Goal: Task Accomplishment & Management: Use online tool/utility

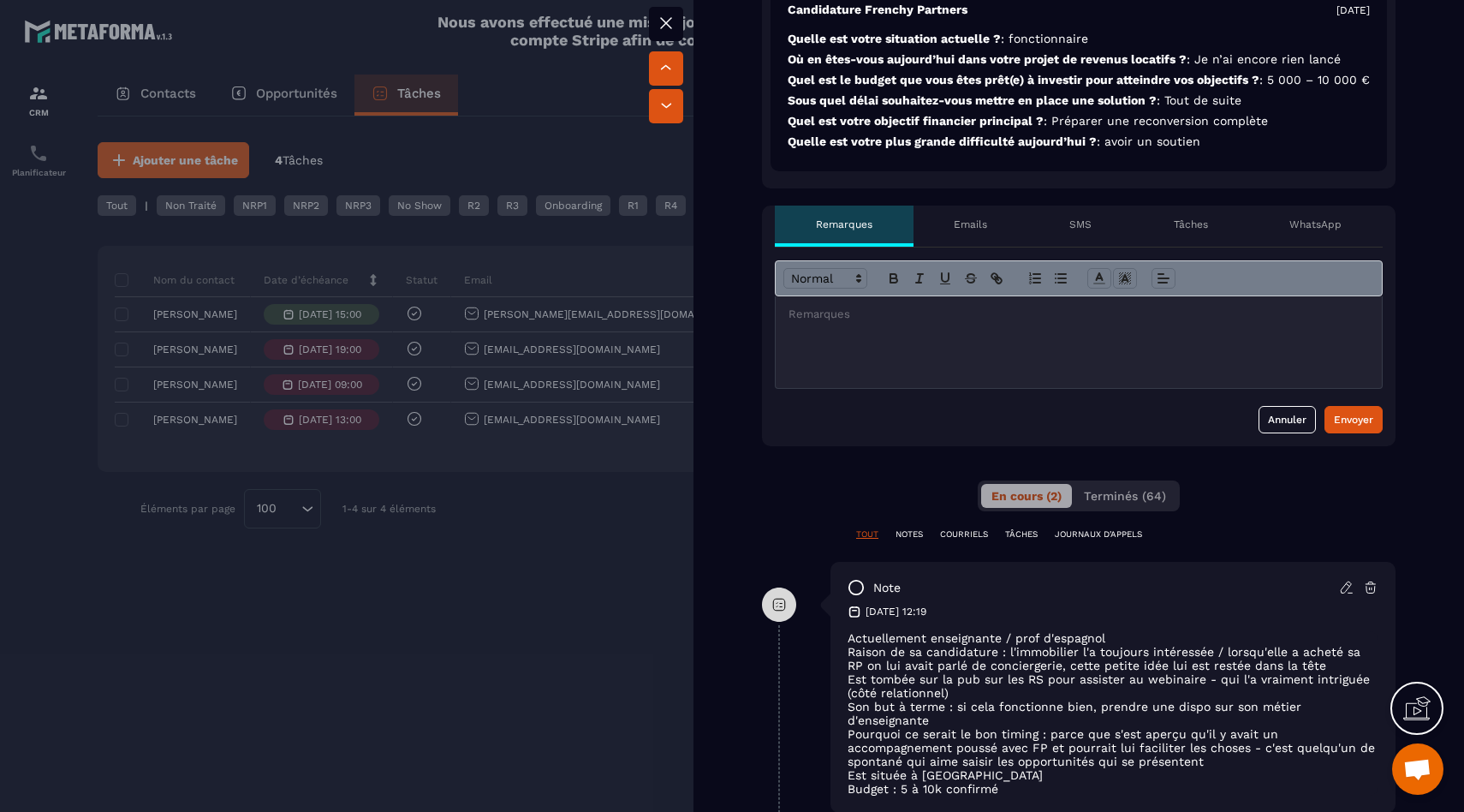
scroll to position [508, 0]
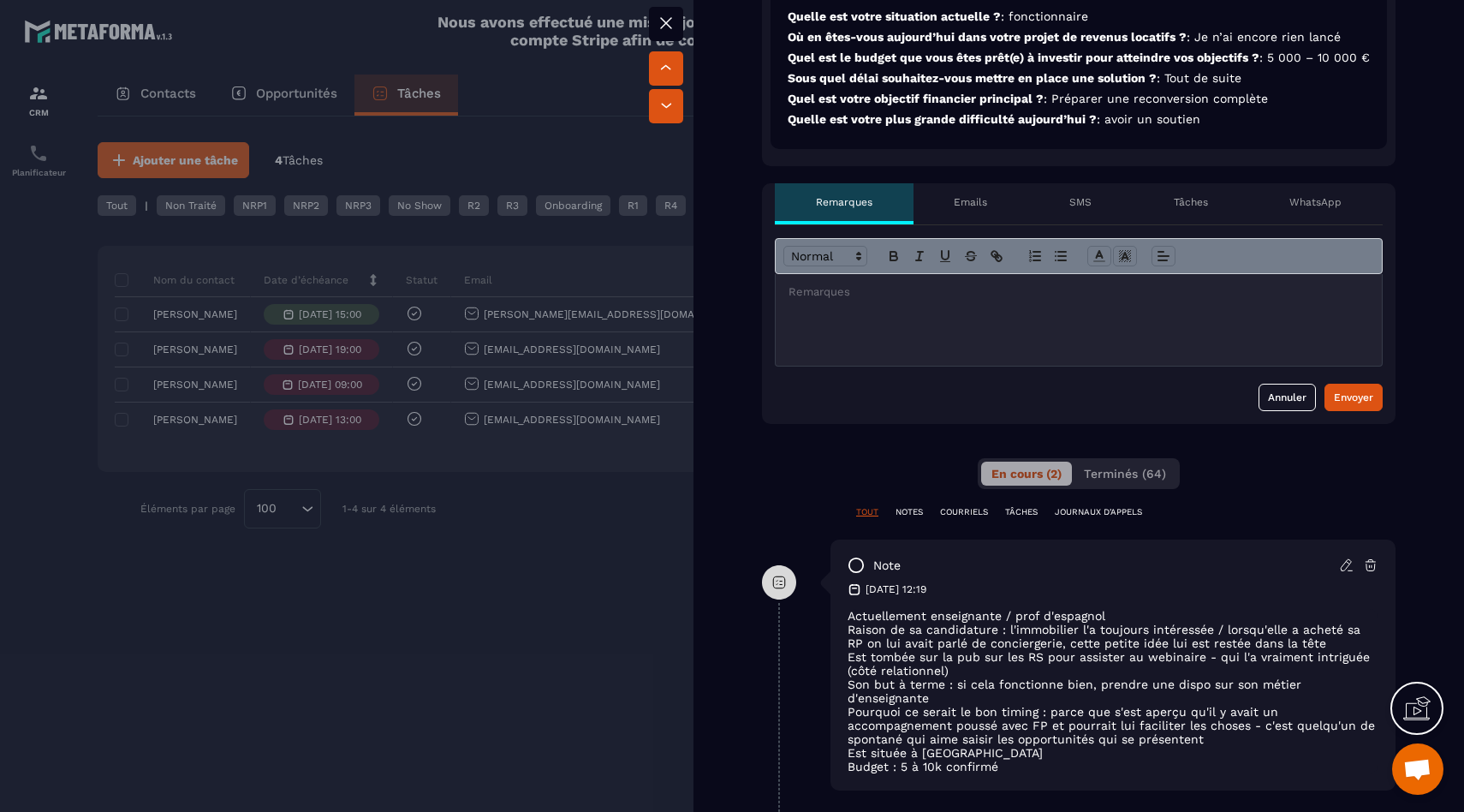
click at [685, 635] on div at bounding box center [732, 406] width 1464 height 812
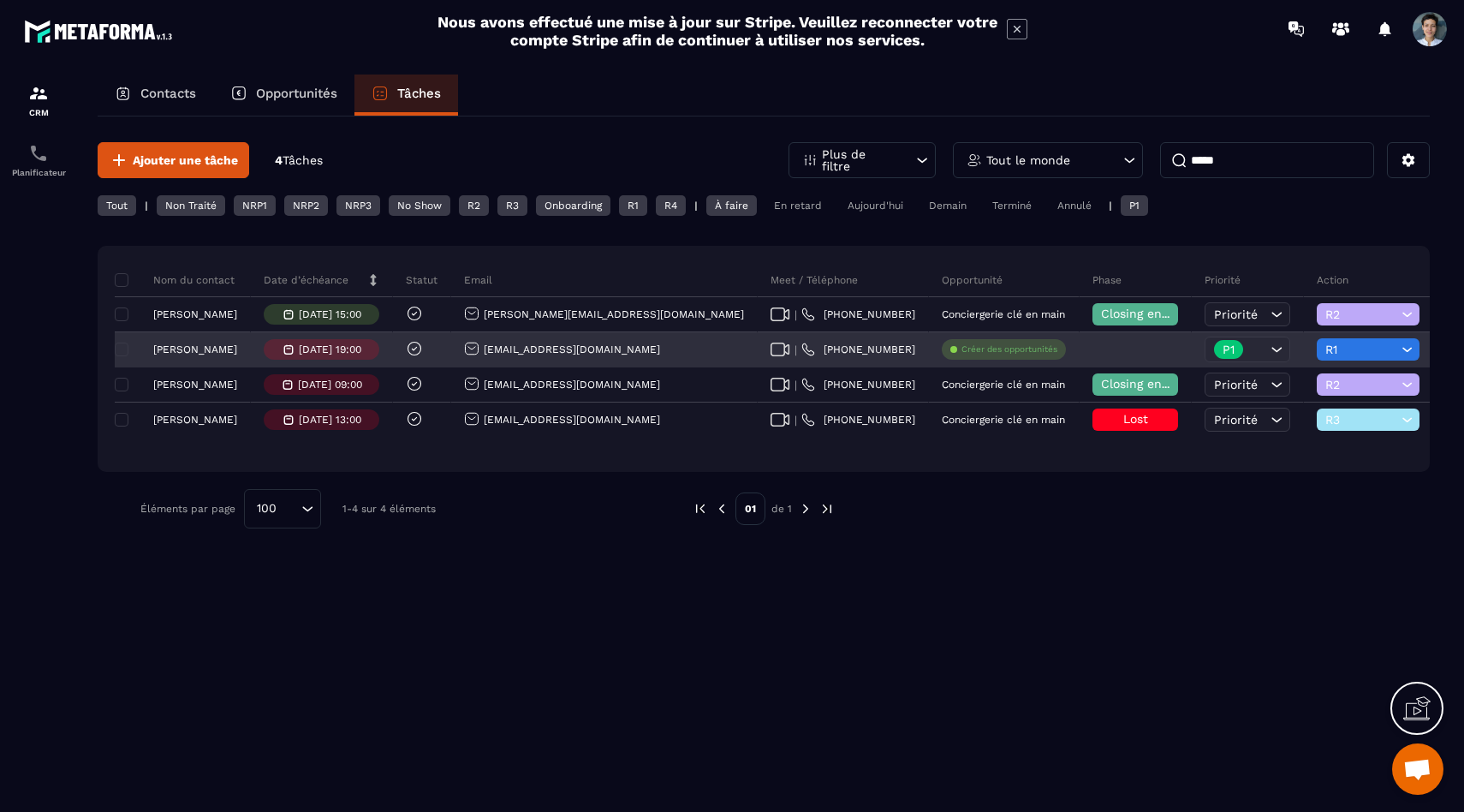
click at [1325, 352] on span "R1" at bounding box center [1361, 349] width 72 height 14
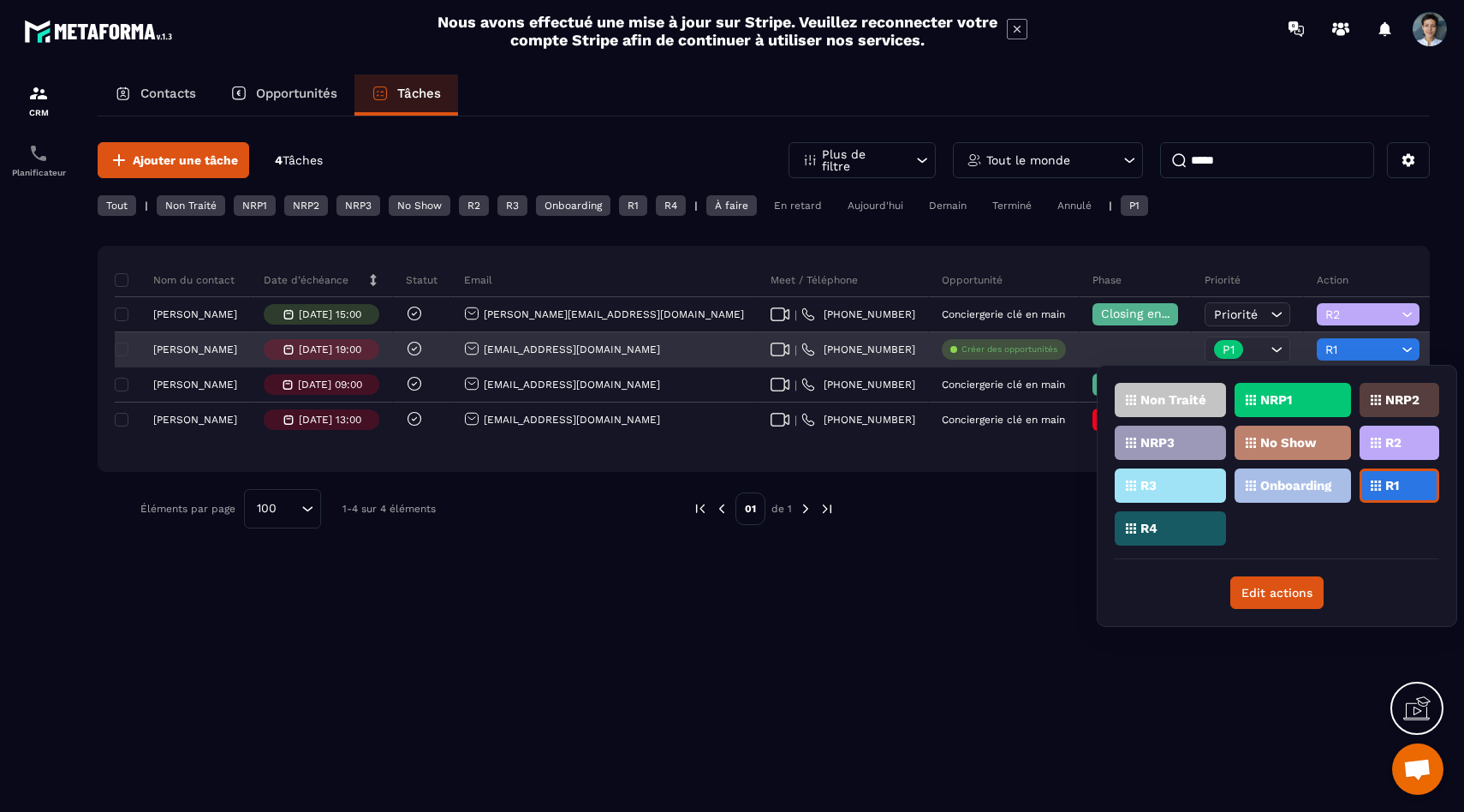
click at [1222, 352] on p "P1" at bounding box center [1228, 349] width 12 height 12
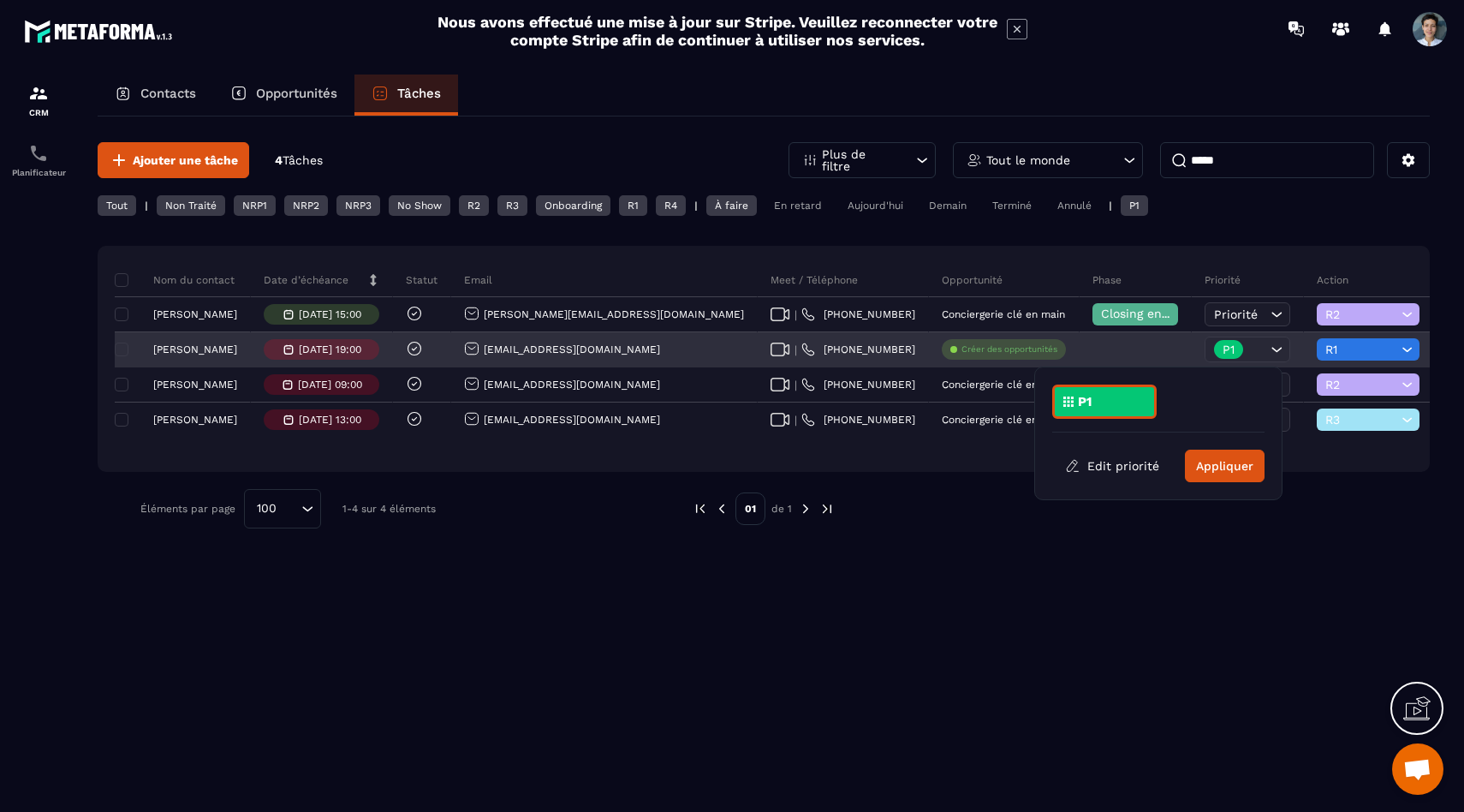
click at [1080, 350] on div at bounding box center [1136, 350] width 112 height 35
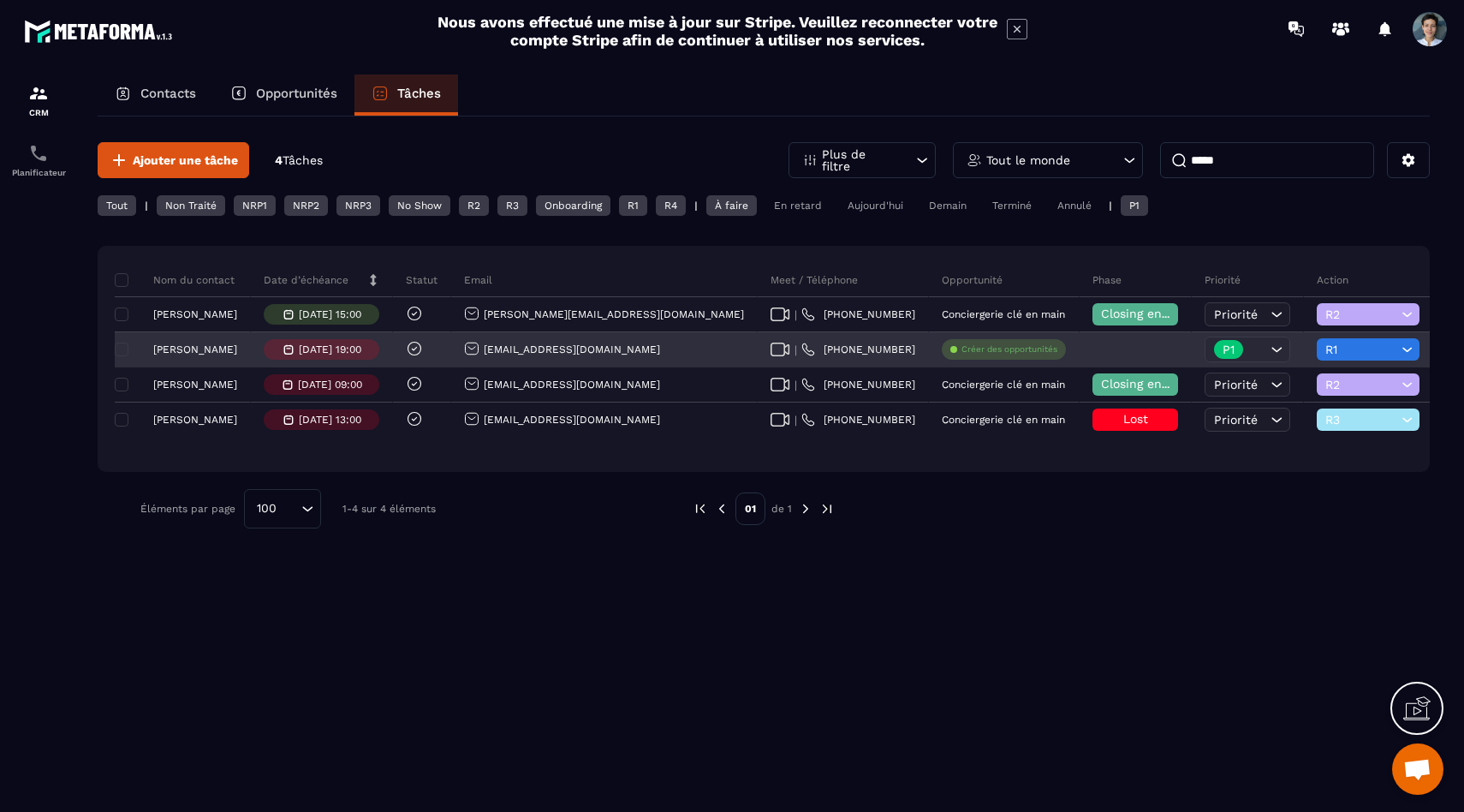
click at [962, 344] on p "Créer des opportunités" at bounding box center [1010, 349] width 96 height 12
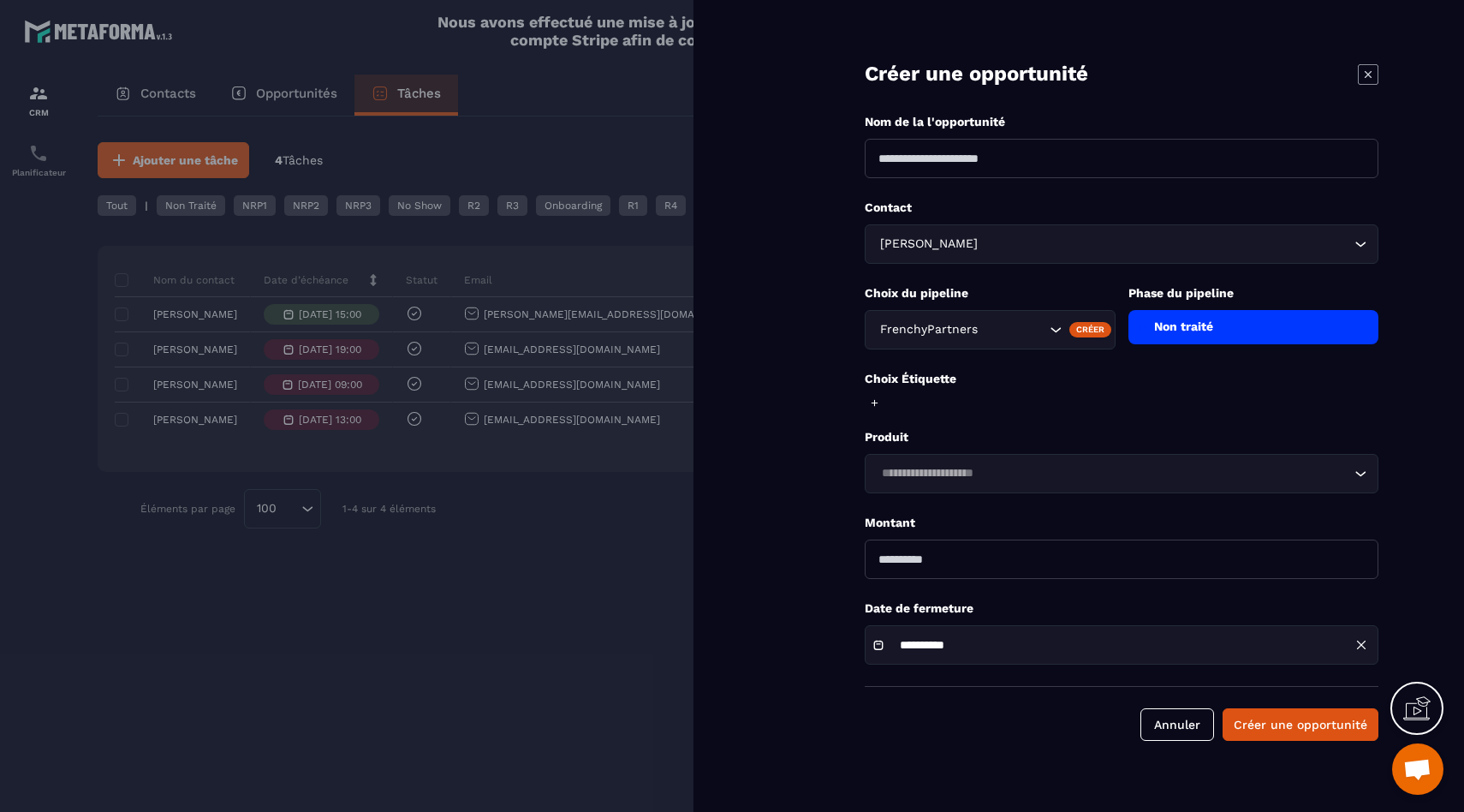
click at [1197, 323] on div "Non traité" at bounding box center [1254, 327] width 251 height 35
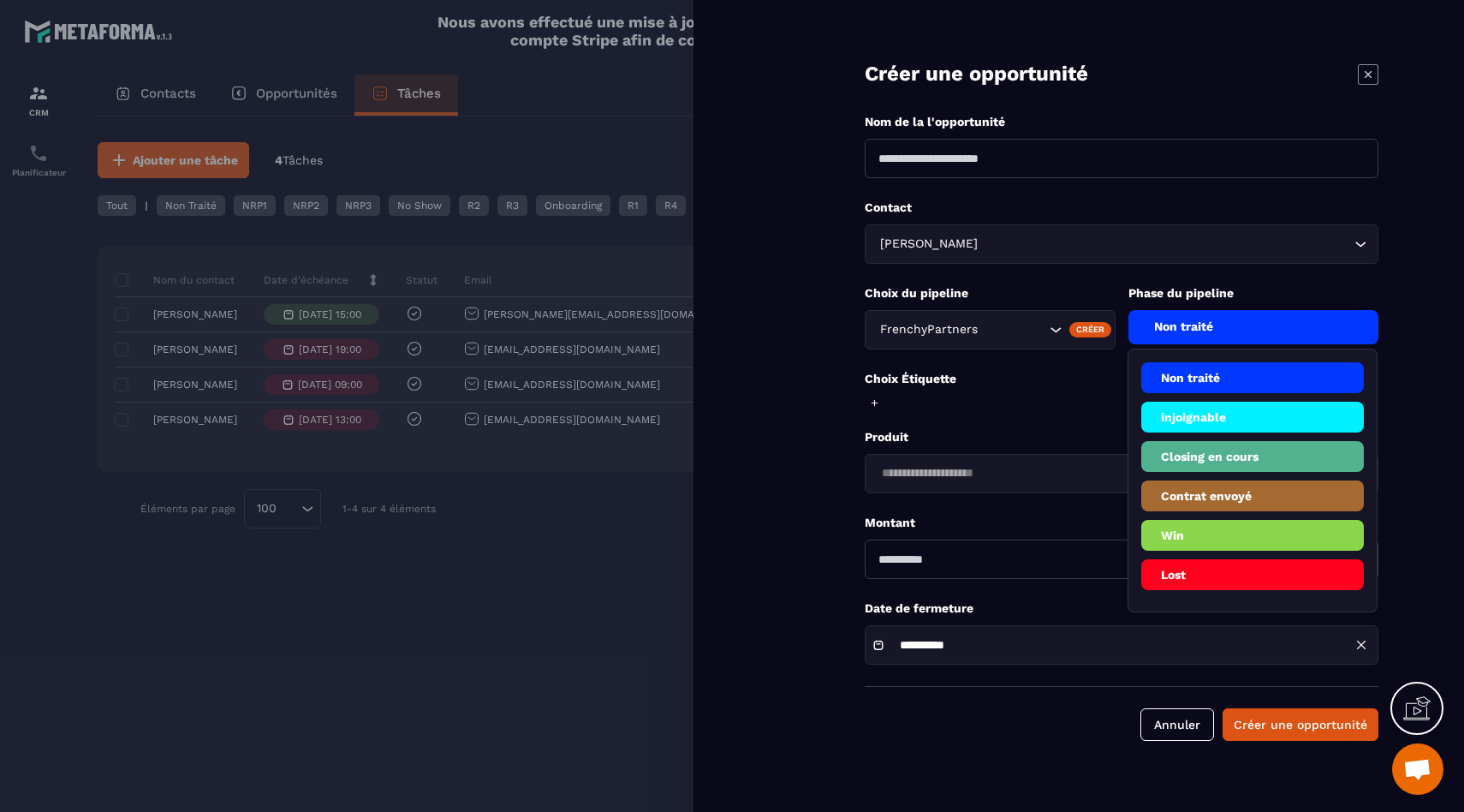
click at [1183, 584] on li "Lost" at bounding box center [1253, 574] width 224 height 31
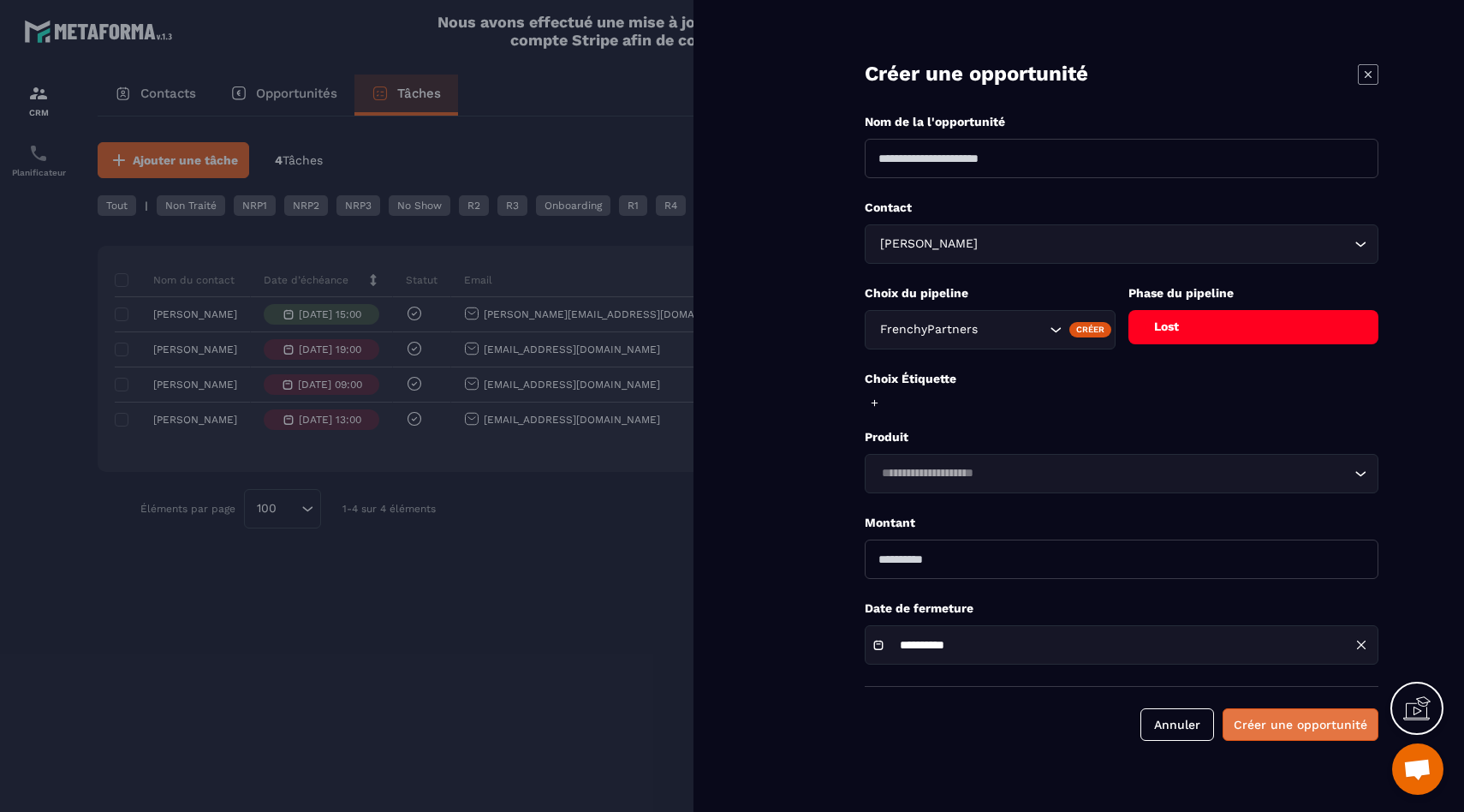
click at [1274, 727] on button "Créer une opportunité" at bounding box center [1300, 724] width 155 height 33
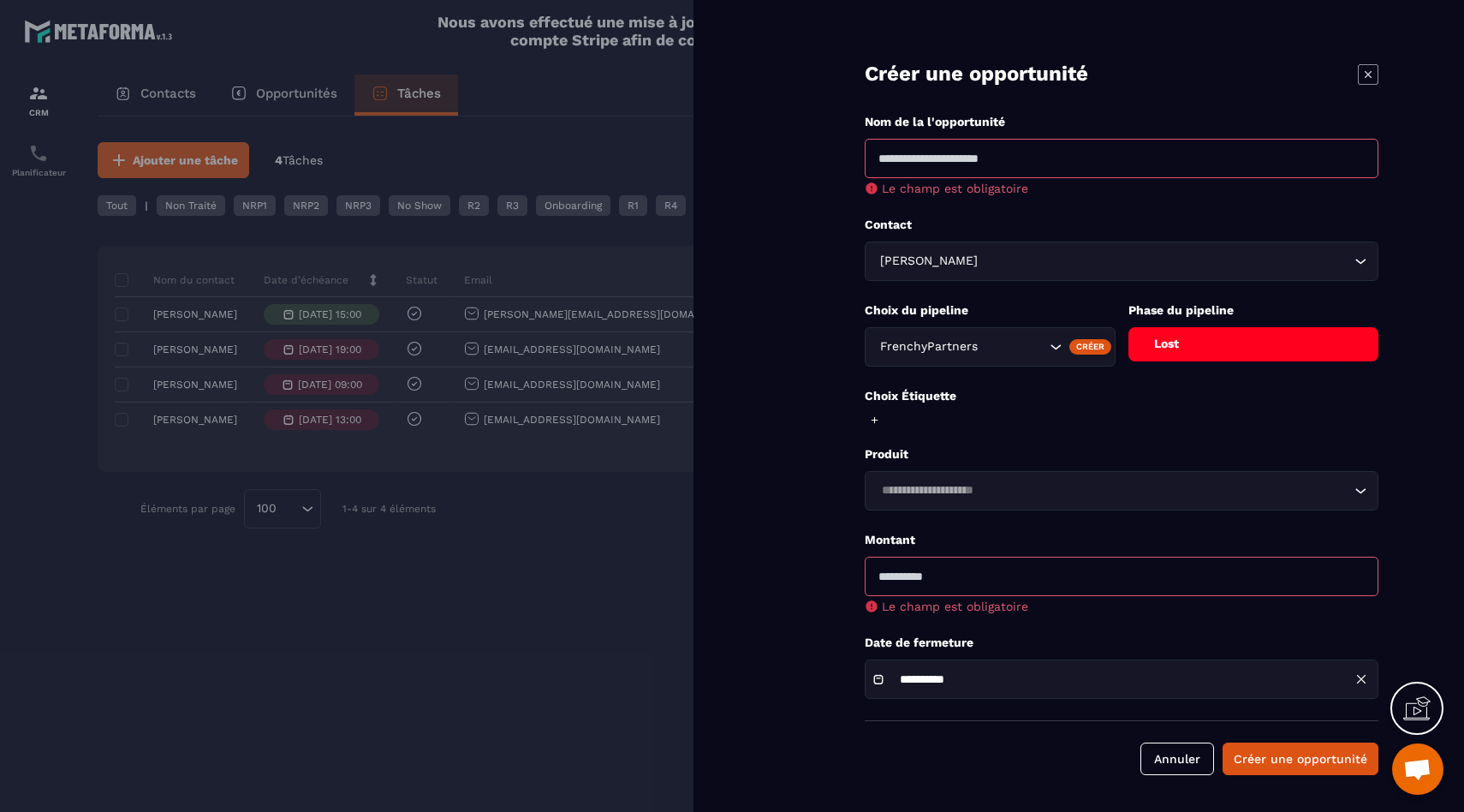
click at [956, 156] on input at bounding box center [1121, 158] width 514 height 39
type input "**********"
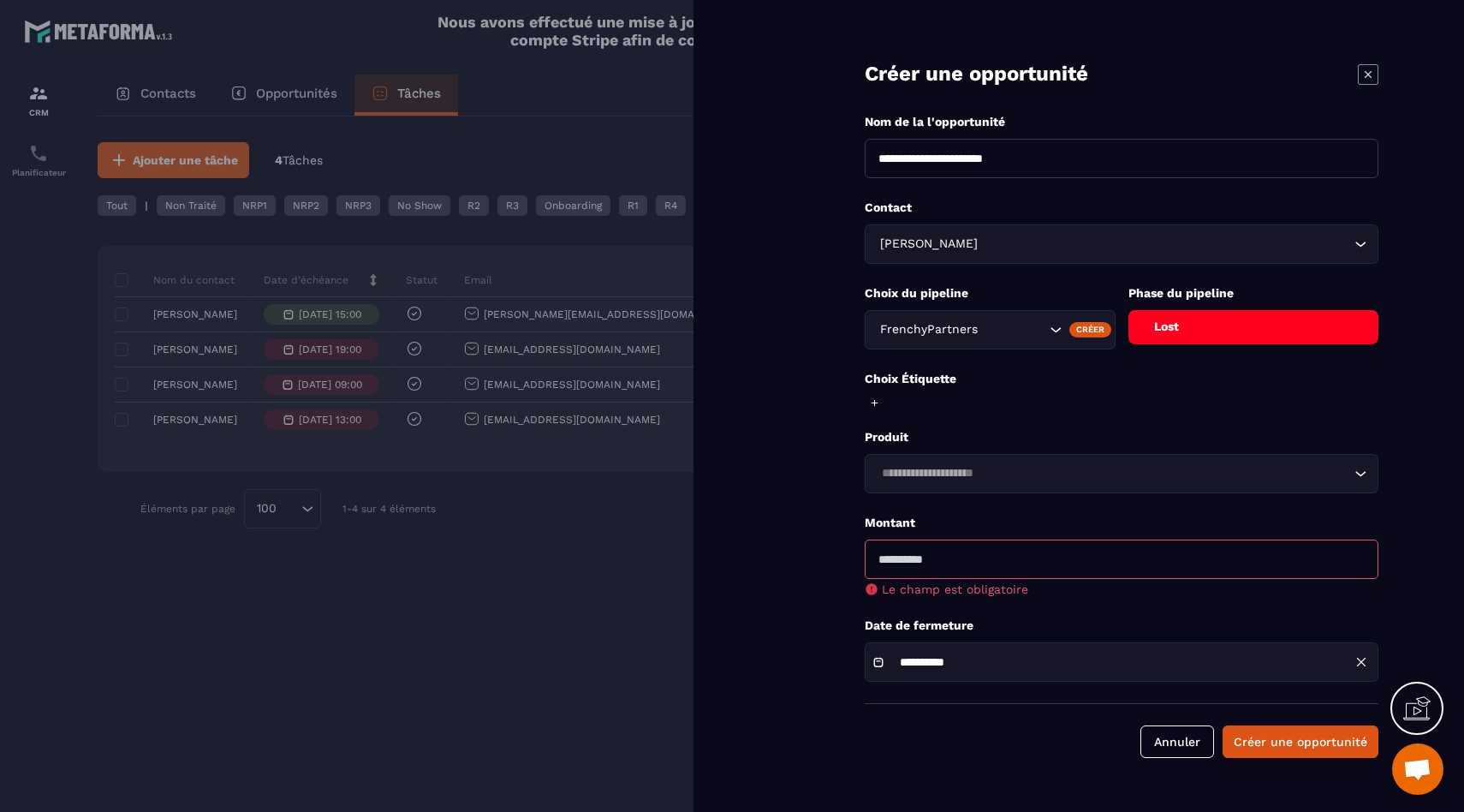
click at [969, 546] on input "number" at bounding box center [1121, 559] width 514 height 39
type input "*"
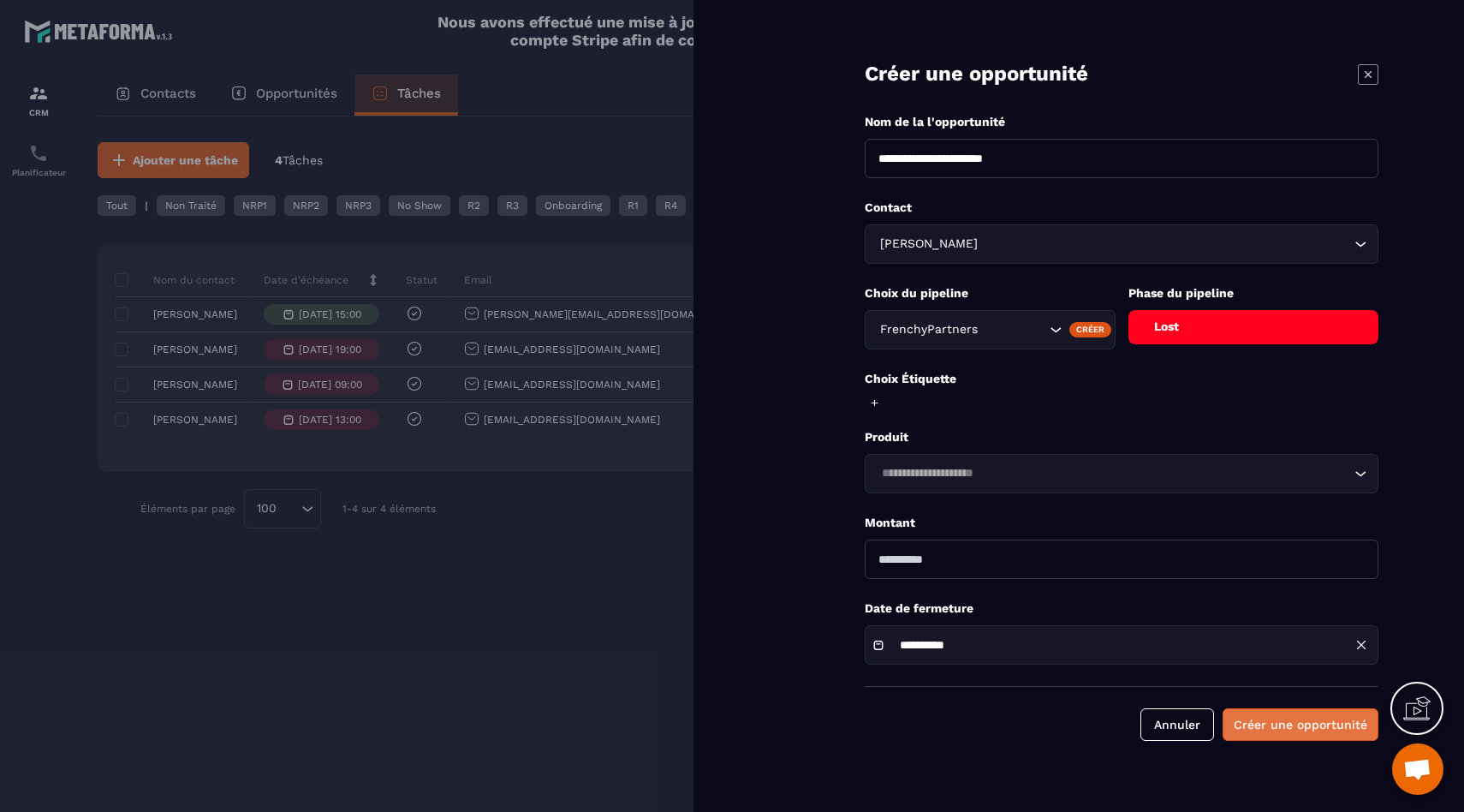
click at [1281, 735] on button "Créer une opportunité" at bounding box center [1300, 724] width 155 height 33
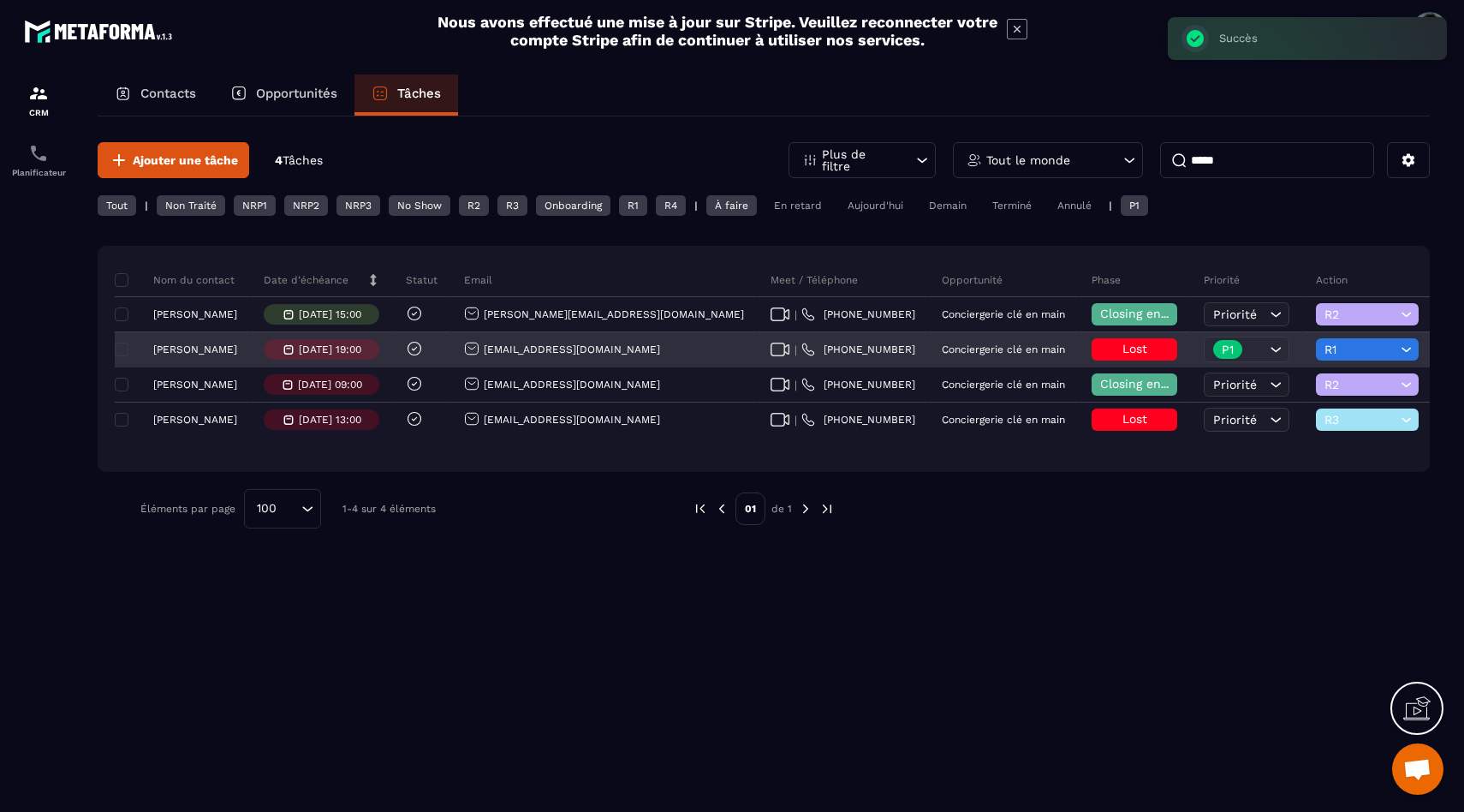
click at [185, 345] on p "[PERSON_NAME]" at bounding box center [196, 349] width 84 height 12
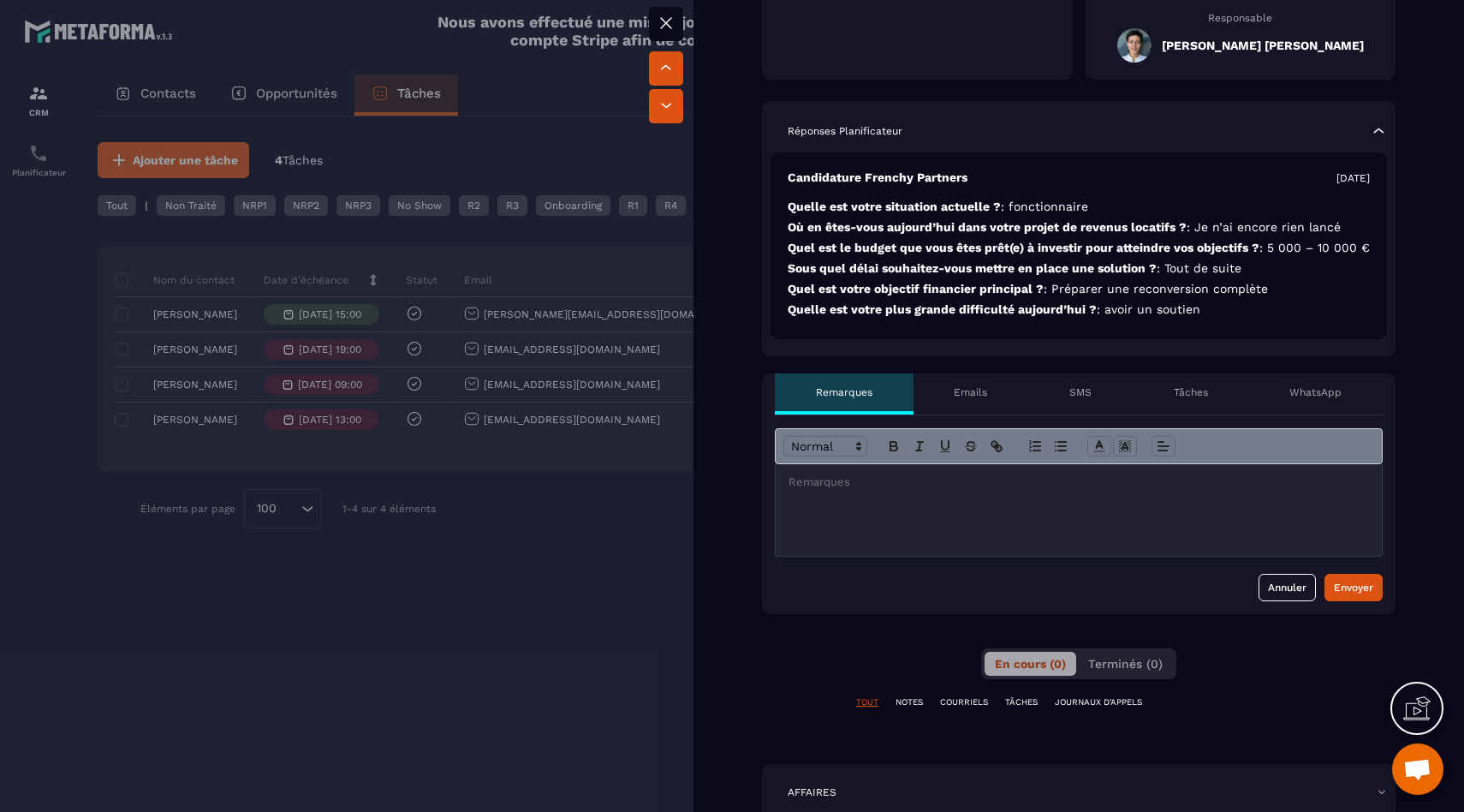
scroll to position [583, 0]
